Goal: Navigation & Orientation: Find specific page/section

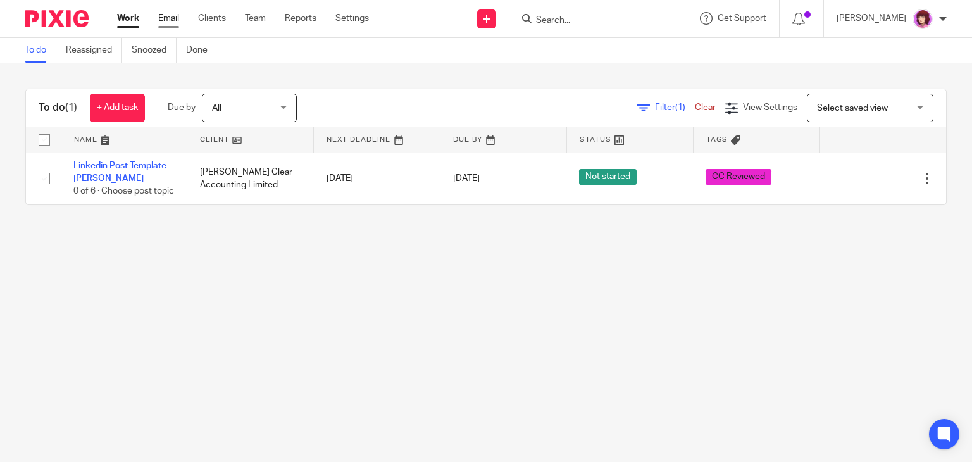
click at [169, 13] on link "Email" at bounding box center [168, 18] width 21 height 13
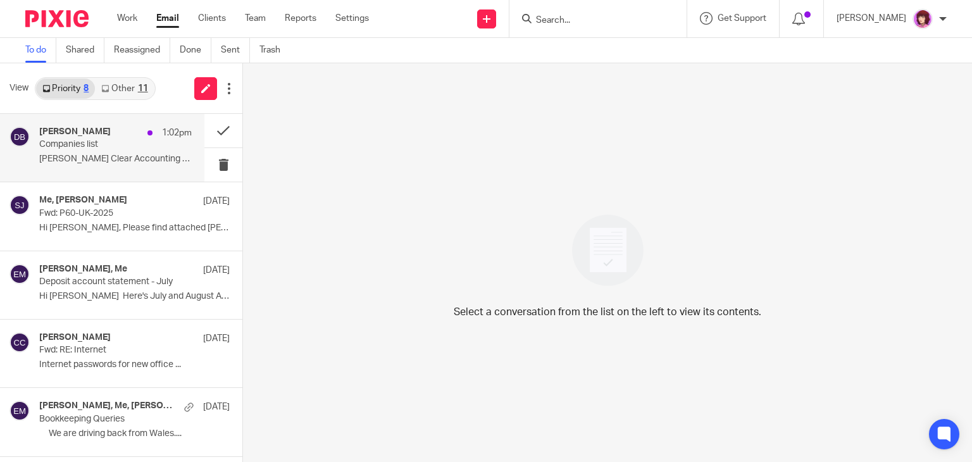
click at [106, 139] on div "Dave Bennett 1:02pm" at bounding box center [115, 133] width 153 height 13
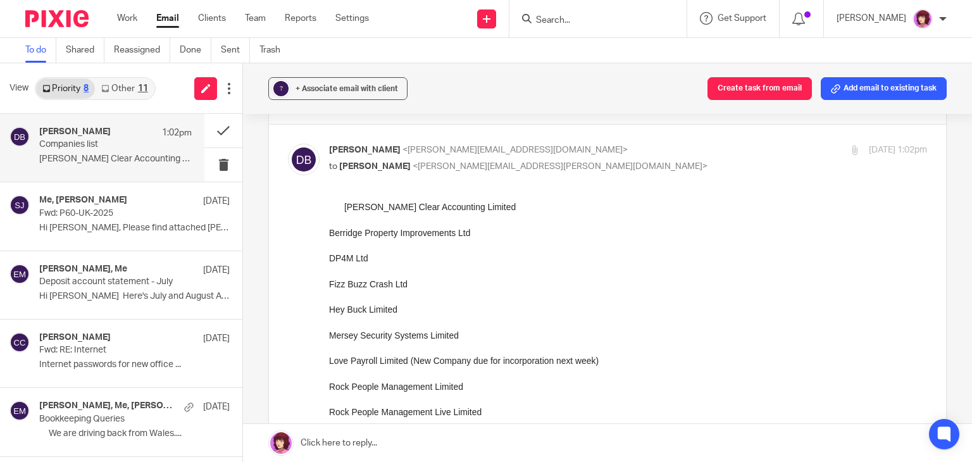
scroll to position [75, 0]
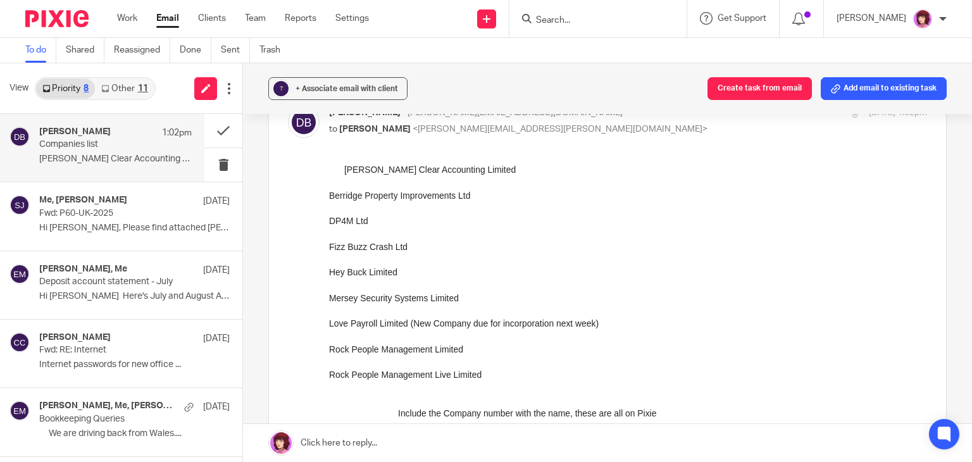
click at [485, 142] on div "Dave Bennett <dave@carterclear.co.uk> to Emma Milne <emma.milne@carterclear.co.…" at bounding box center [607, 421] width 639 height 630
drag, startPoint x: 134, startPoint y: 77, endPoint x: 137, endPoint y: 90, distance: 13.0
click at [137, 90] on div "Priority 8 Other 11" at bounding box center [95, 88] width 121 height 23
click at [137, 90] on link "Other 11" at bounding box center [124, 88] width 59 height 20
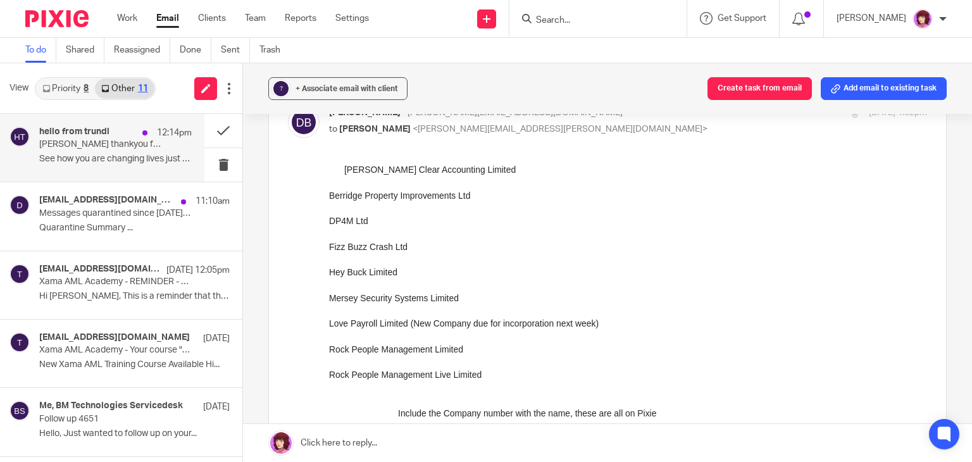
click at [119, 152] on div "hello from trundl 12:14pm Emma thankyou for trundling for good causes in July S…" at bounding box center [115, 148] width 153 height 42
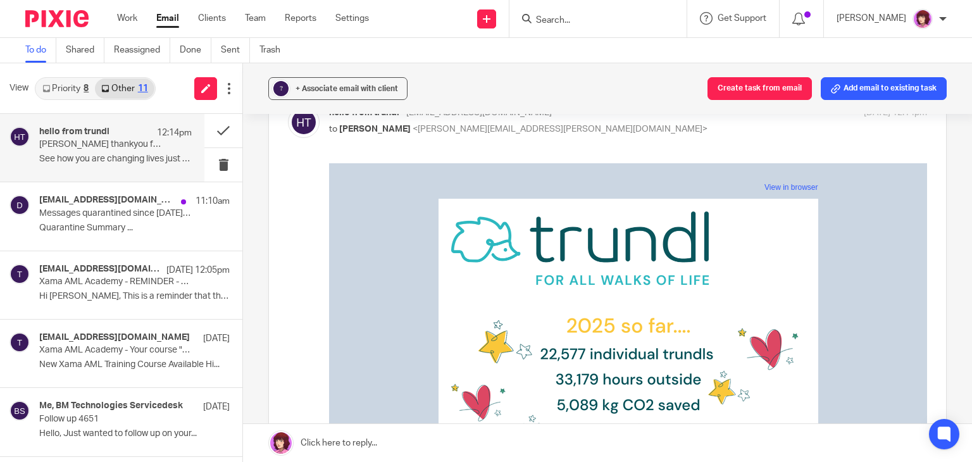
scroll to position [0, 0]
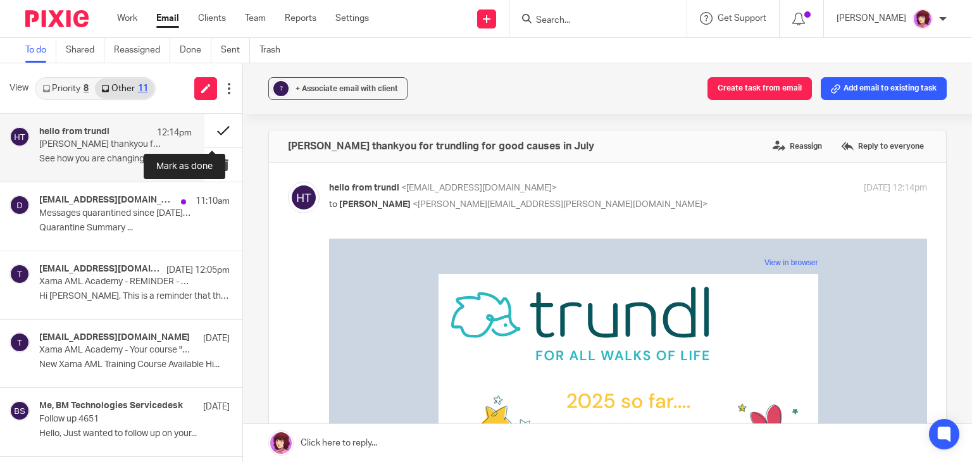
click at [215, 132] on button at bounding box center [223, 131] width 38 height 34
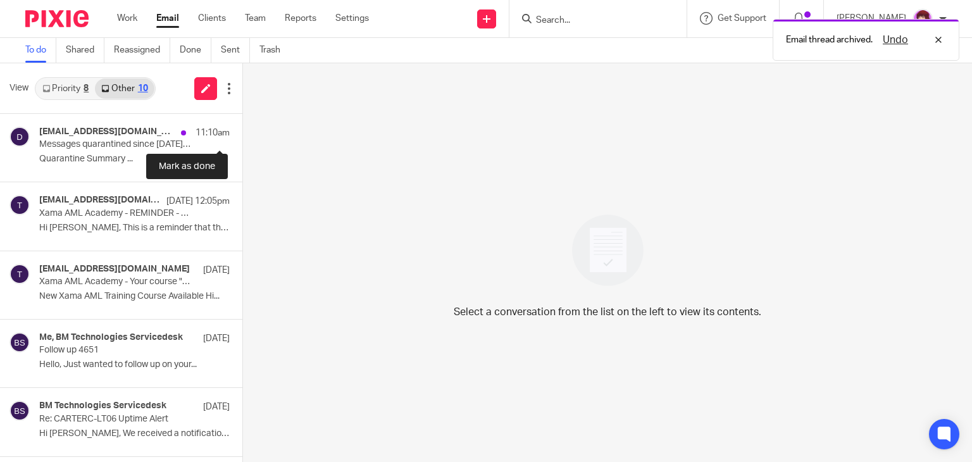
click at [242, 132] on button at bounding box center [247, 131] width 10 height 34
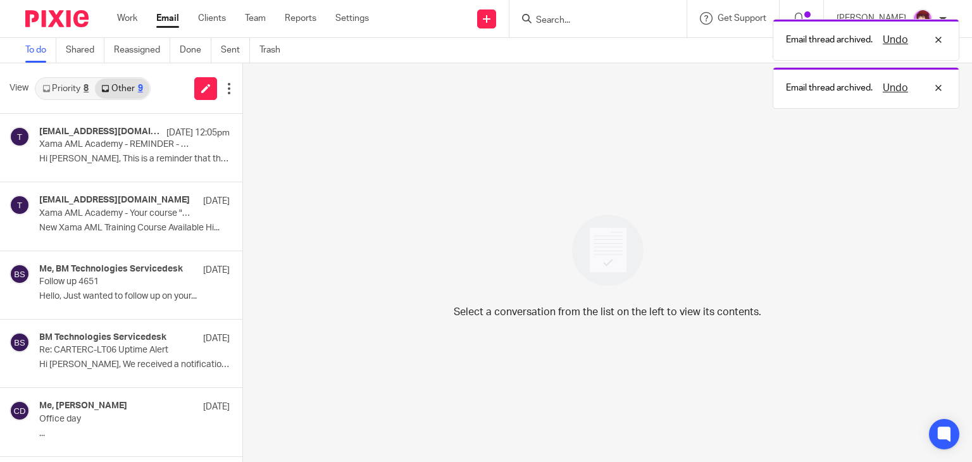
click at [68, 94] on link "Priority 8" at bounding box center [65, 88] width 59 height 20
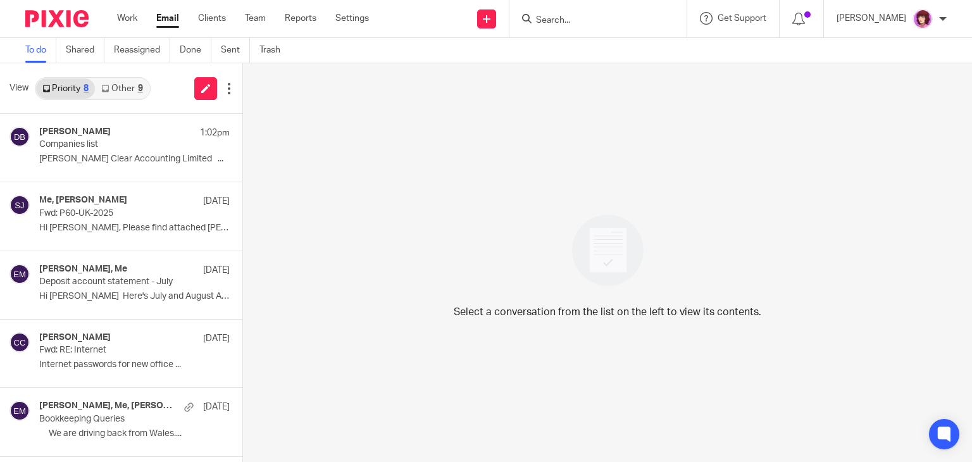
click at [127, 84] on link "Other 9" at bounding box center [122, 88] width 54 height 20
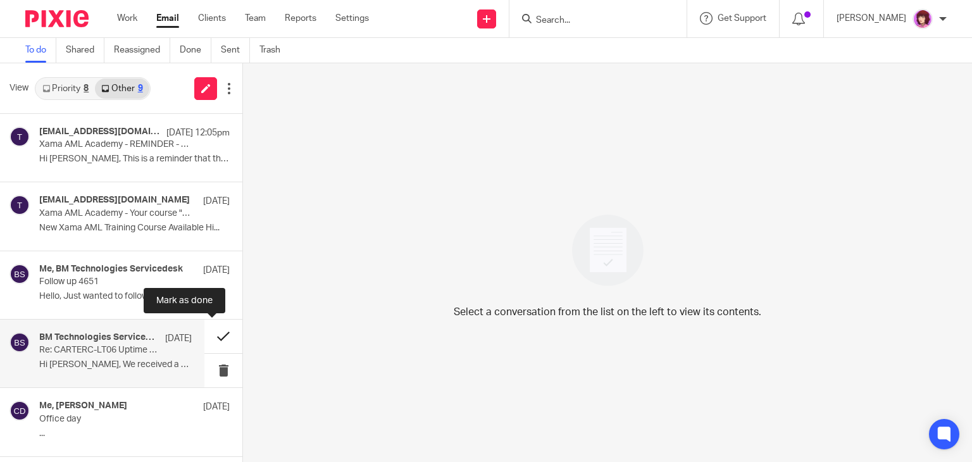
click at [223, 330] on button at bounding box center [223, 337] width 38 height 34
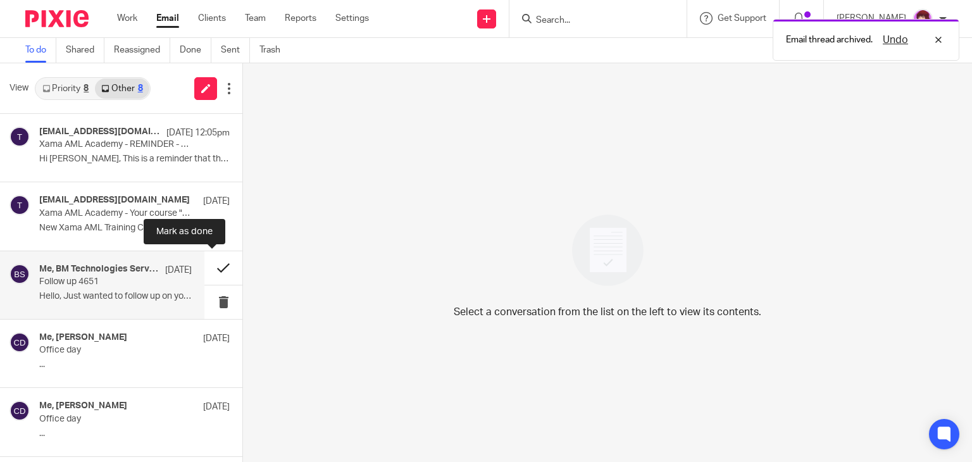
click at [215, 256] on button at bounding box center [223, 268] width 38 height 34
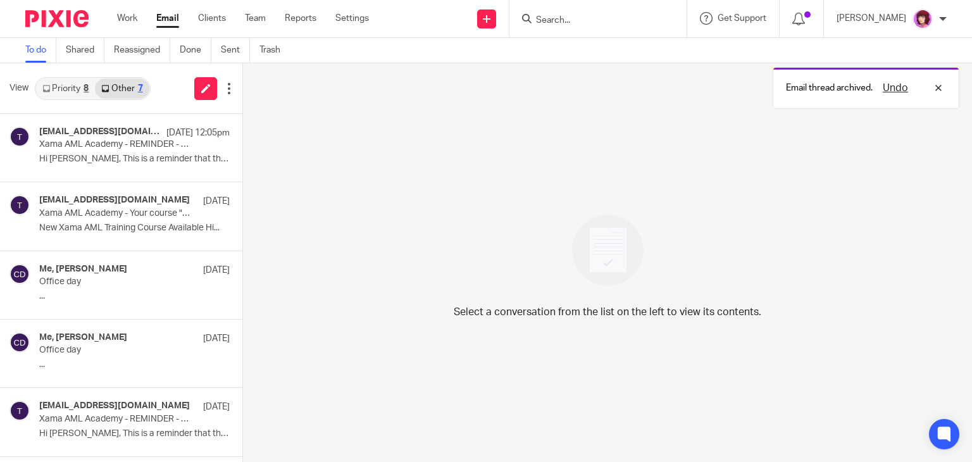
click at [65, 82] on link "Priority 8" at bounding box center [65, 88] width 59 height 20
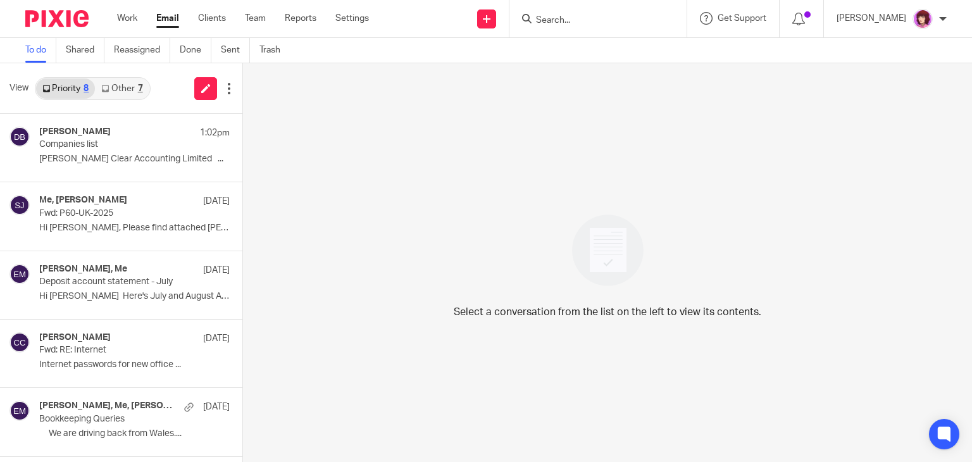
click at [129, 89] on link "Other 7" at bounding box center [122, 88] width 54 height 20
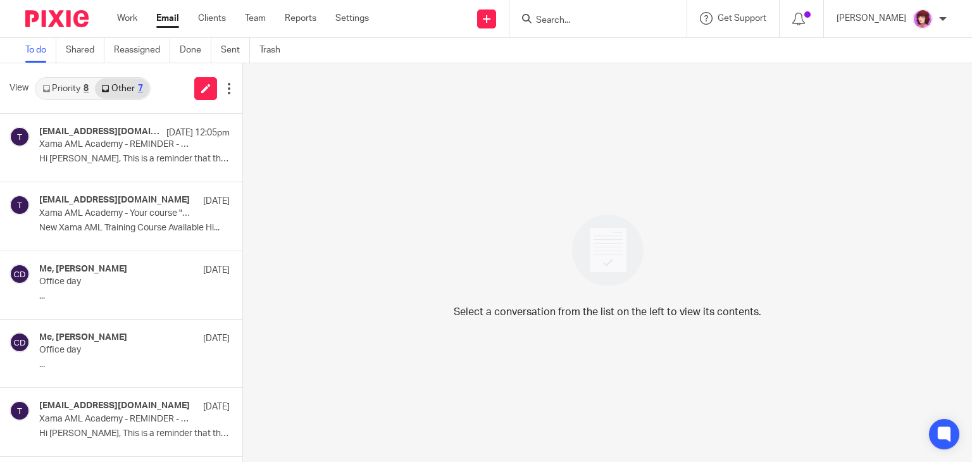
click at [61, 82] on link "Priority 8" at bounding box center [65, 88] width 59 height 20
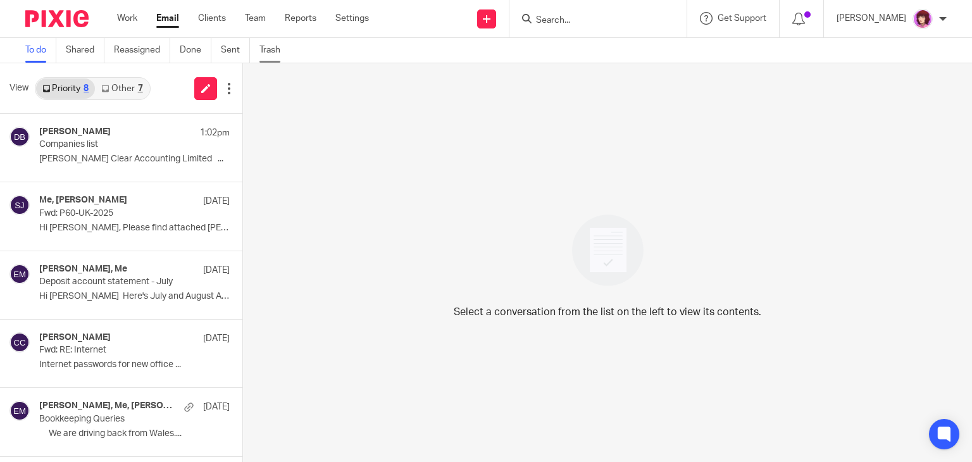
click at [271, 48] on link "Trash" at bounding box center [274, 50] width 30 height 25
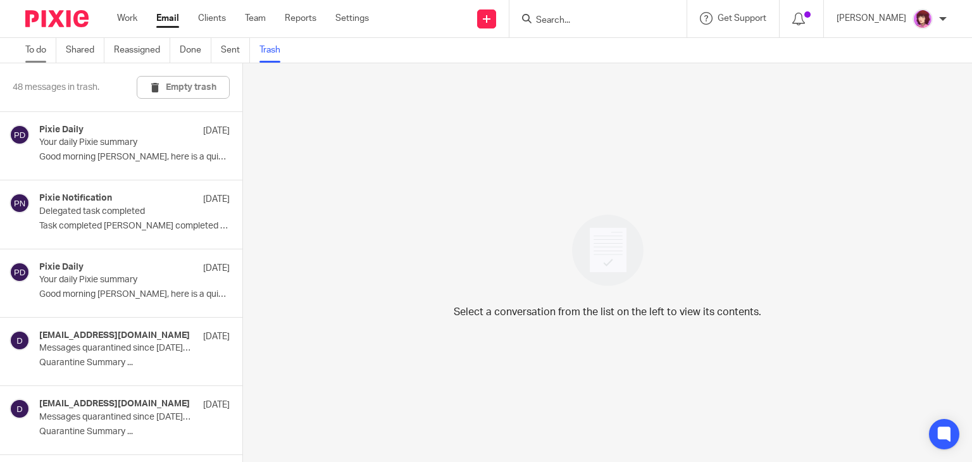
click at [32, 49] on link "To do" at bounding box center [40, 50] width 31 height 25
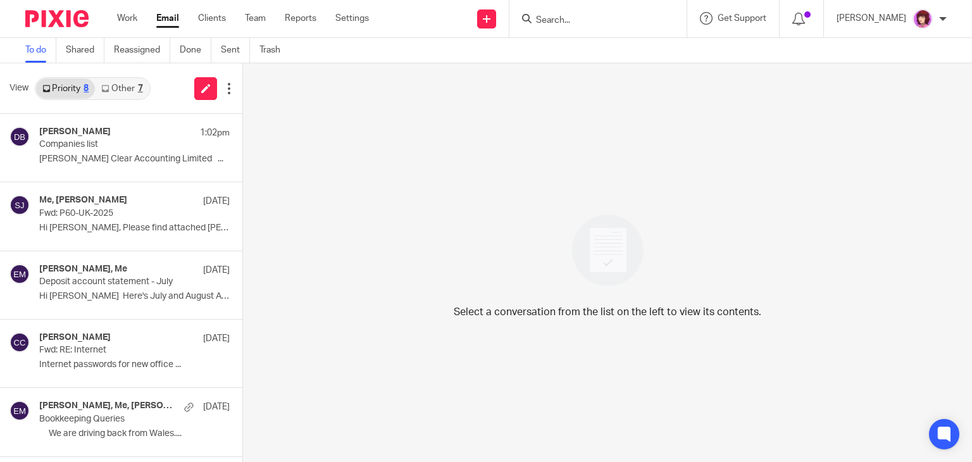
click at [128, 85] on link "Other 7" at bounding box center [122, 88] width 54 height 20
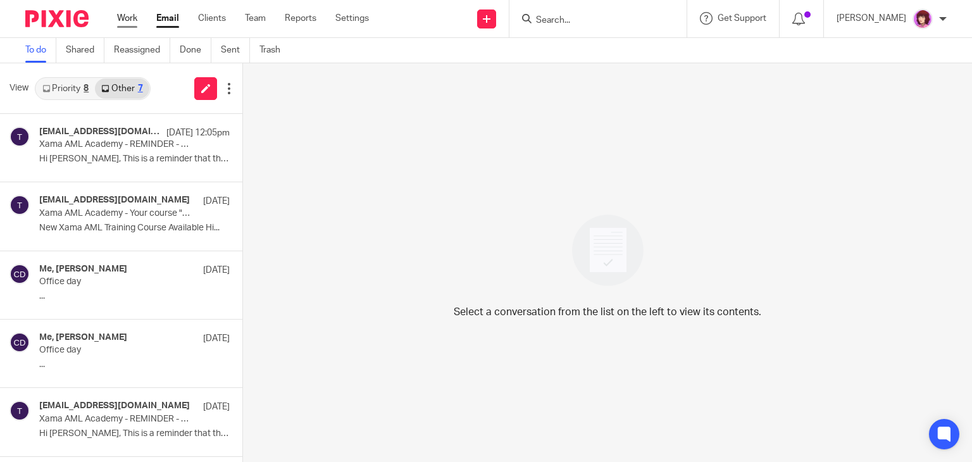
click at [125, 13] on link "Work" at bounding box center [127, 18] width 20 height 13
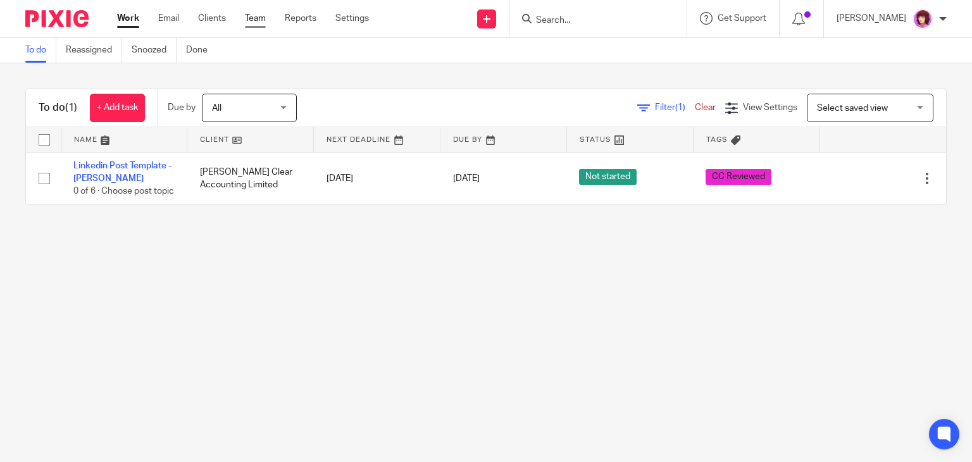
click at [259, 23] on link "Team" at bounding box center [255, 18] width 21 height 13
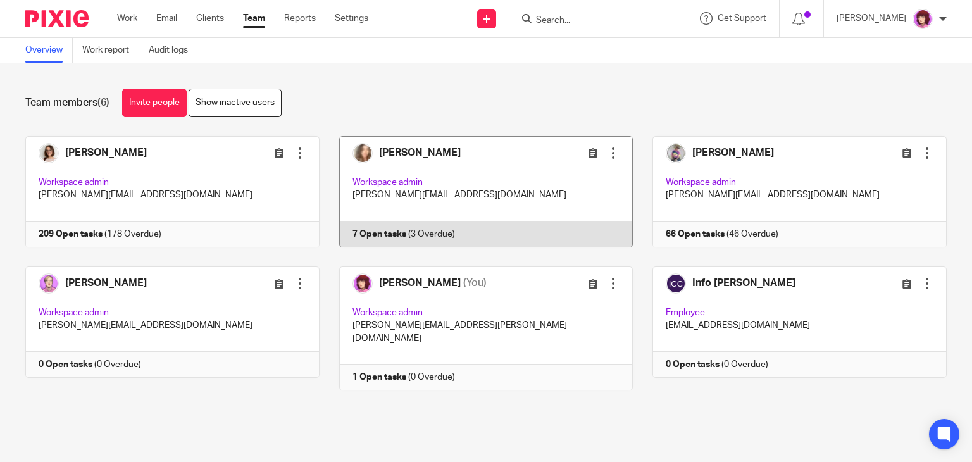
click at [397, 156] on link at bounding box center [477, 191] width 314 height 111
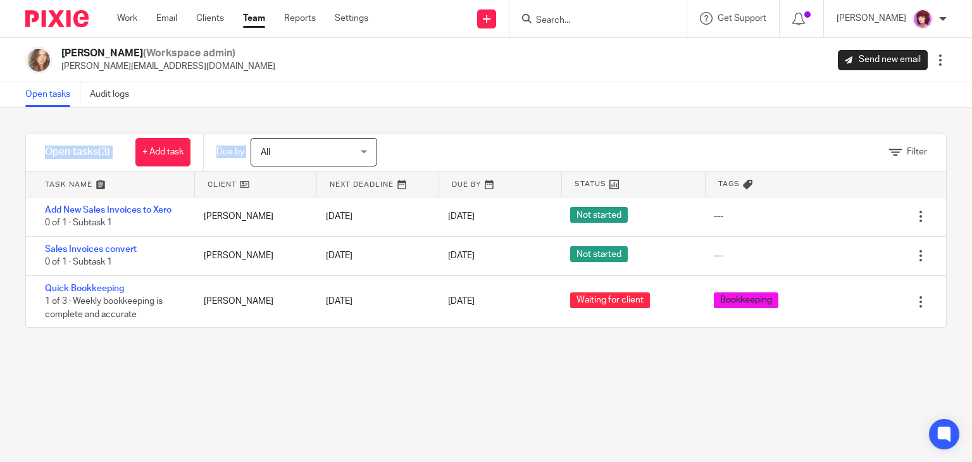
drag, startPoint x: 318, startPoint y: 112, endPoint x: 254, endPoint y: 102, distance: 64.1
click at [254, 102] on main "Charlene Dalton (Workspace admin) charlene@carterclear.co.uk Send new email Edi…" at bounding box center [486, 231] width 972 height 462
click at [304, 74] on div "Charlene Dalton (Workspace admin) charlene@carterclear.co.uk Send new email Edi…" at bounding box center [486, 60] width 972 height 44
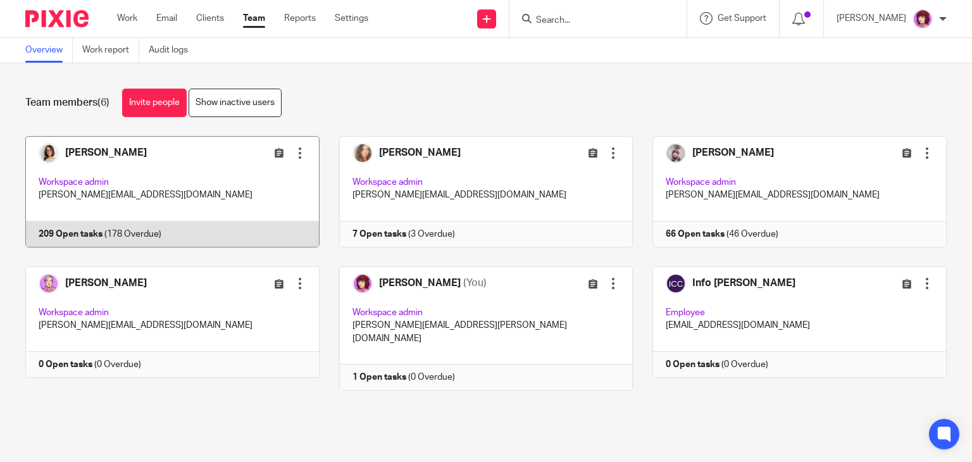
click at [200, 186] on link at bounding box center [163, 191] width 314 height 111
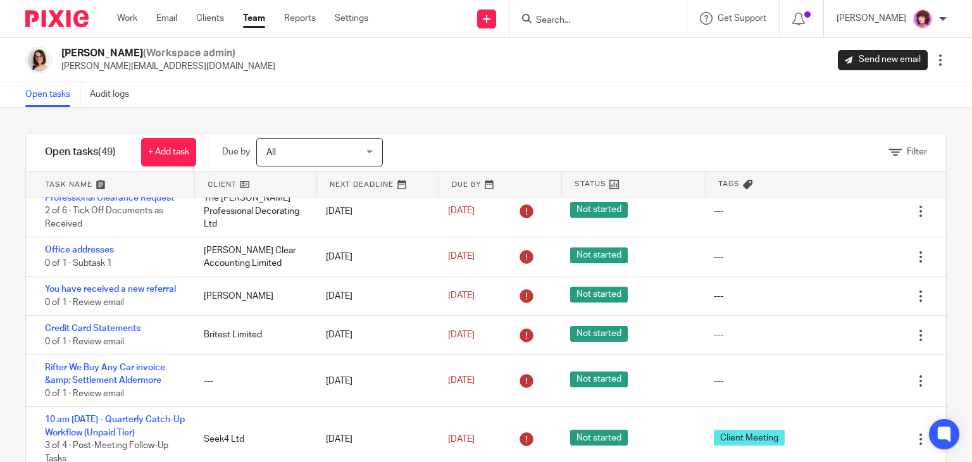
scroll to position [394, 0]
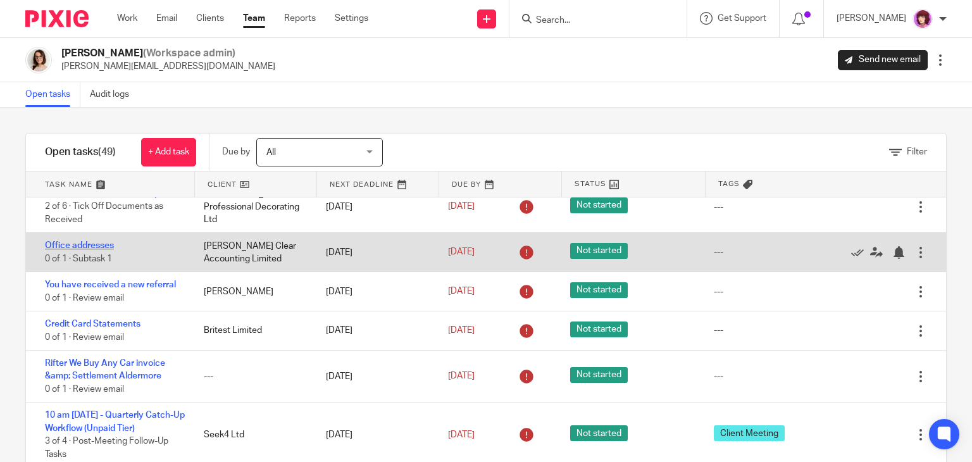
click at [93, 241] on link "Office addresses" at bounding box center [79, 245] width 69 height 9
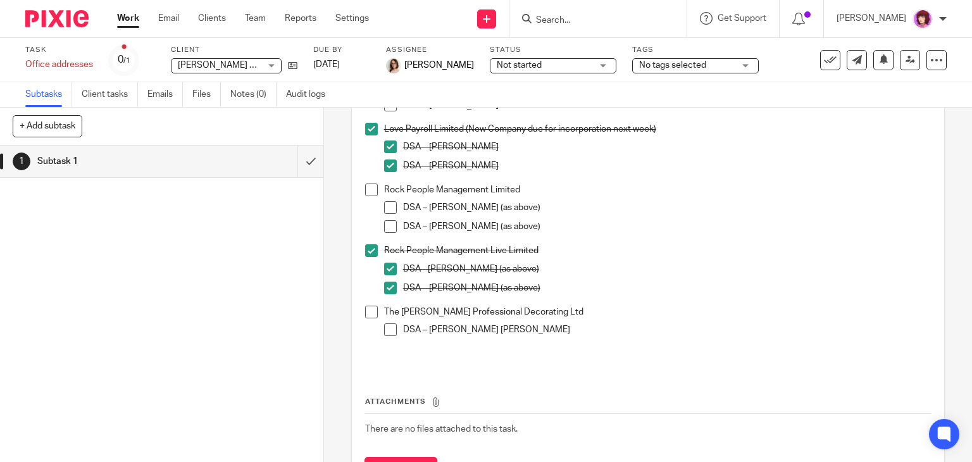
scroll to position [682, 0]
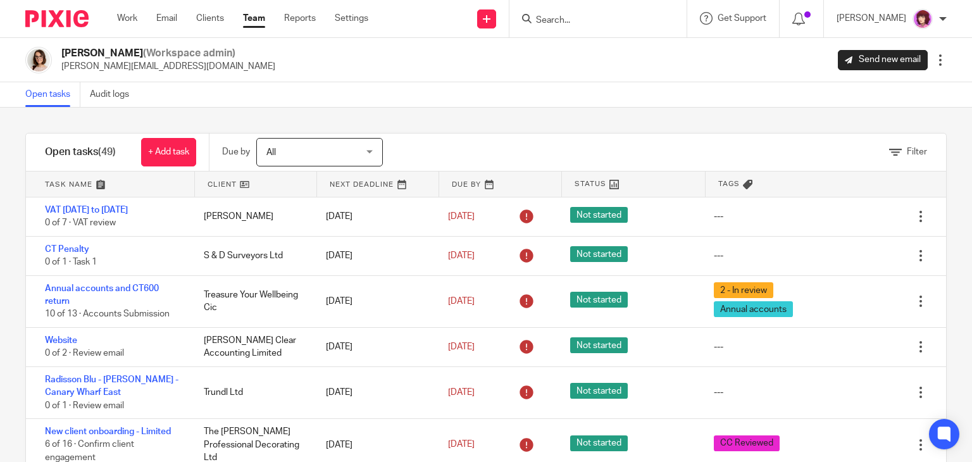
click at [496, 96] on div "Open tasks Audit logs" at bounding box center [486, 94] width 972 height 25
click at [933, 194] on div "Filter tasks Only show tasks matching all of these conditions 1 Client name Is …" at bounding box center [486, 285] width 972 height 354
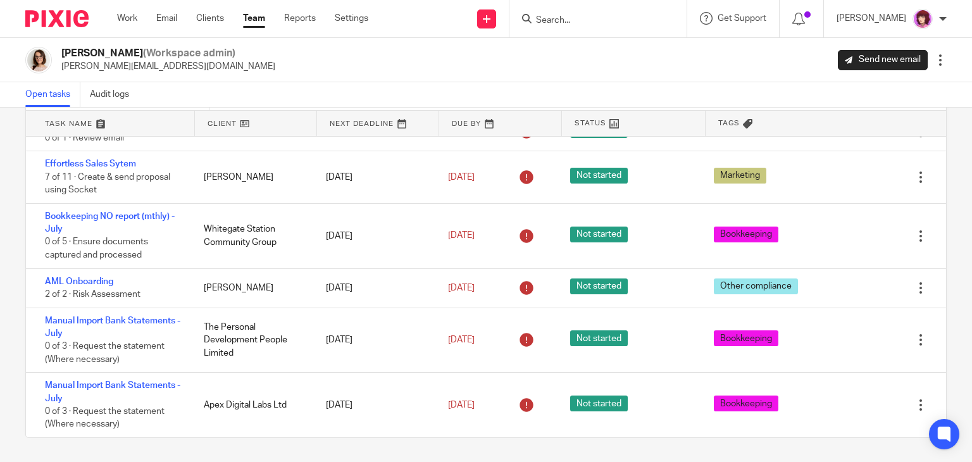
scroll to position [962, 0]
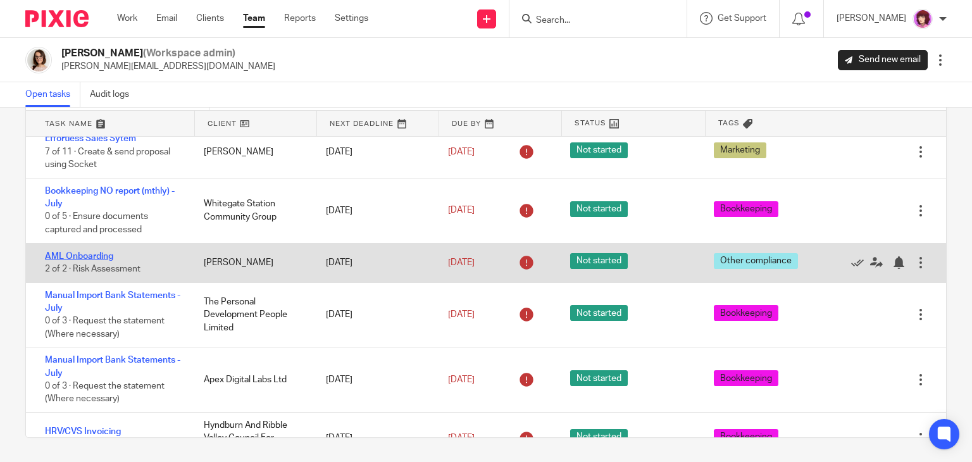
click at [94, 261] on link "AML Onboarding" at bounding box center [79, 256] width 68 height 9
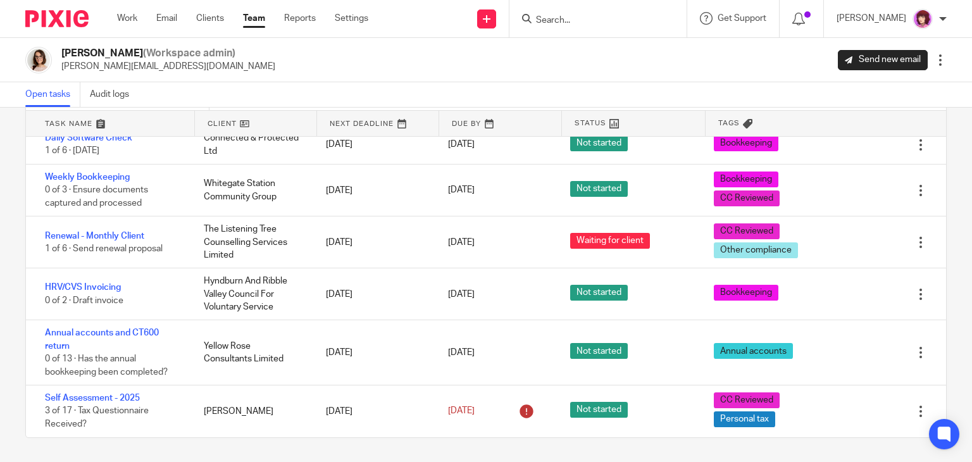
scroll to position [2130, 0]
click at [123, 9] on div "Work Email Clients Team Reports Settings Work Email Clients Team Reports Settin…" at bounding box center [245, 18] width 283 height 37
click at [123, 18] on link "Work" at bounding box center [127, 18] width 20 height 13
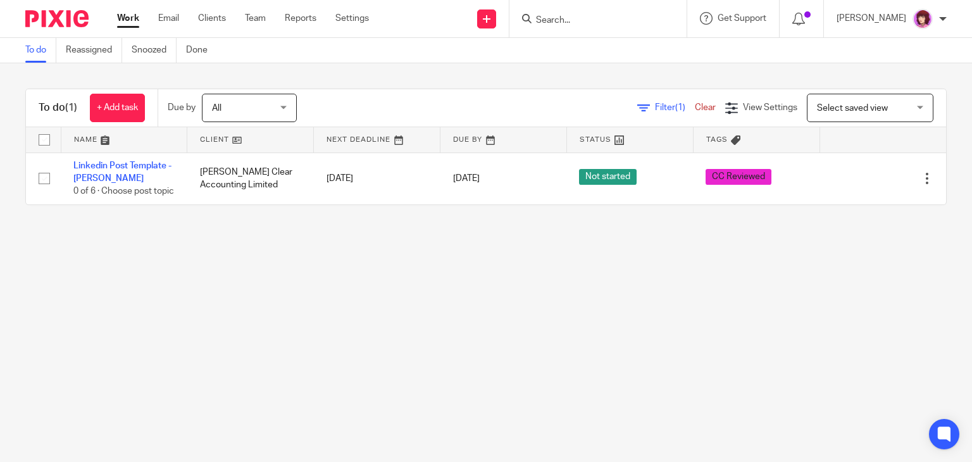
click at [130, 16] on link "Work" at bounding box center [128, 18] width 22 height 13
click at [259, 19] on link "Team" at bounding box center [255, 18] width 21 height 13
